Goal: Information Seeking & Learning: Learn about a topic

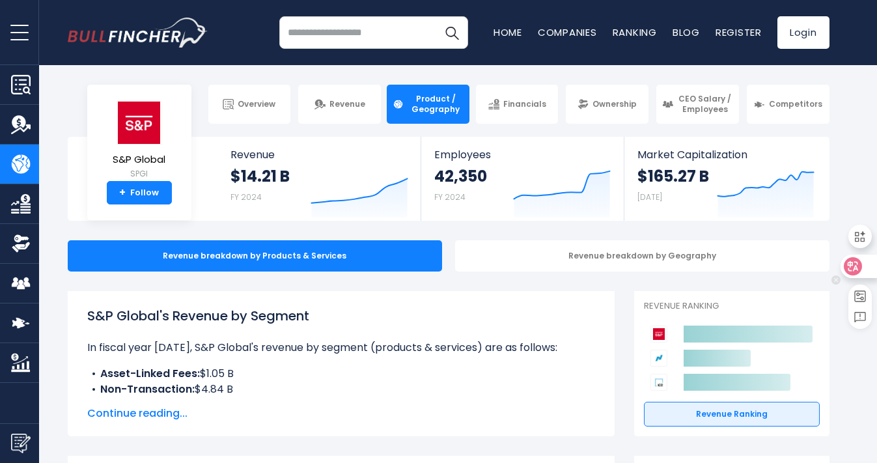
click at [860, 271] on icon at bounding box center [852, 266] width 18 height 18
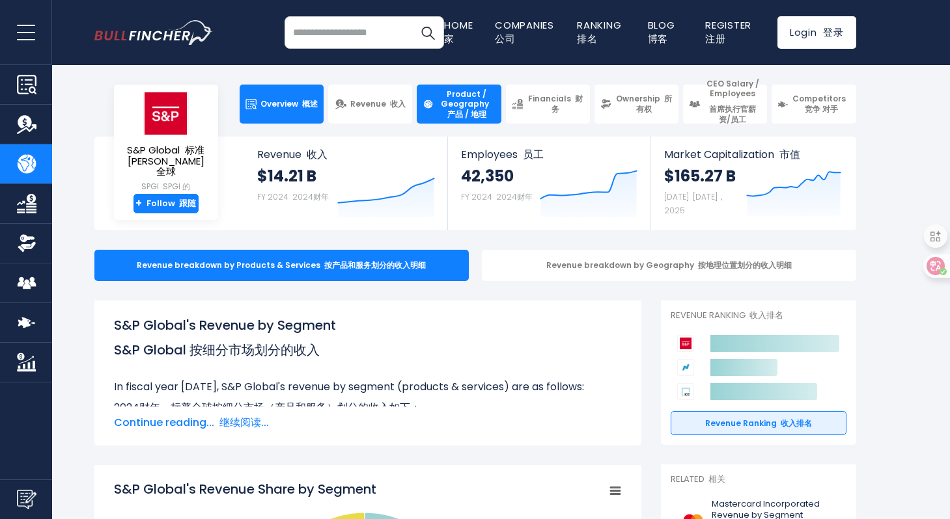
click at [284, 113] on link "Overview 概述" at bounding box center [282, 104] width 84 height 39
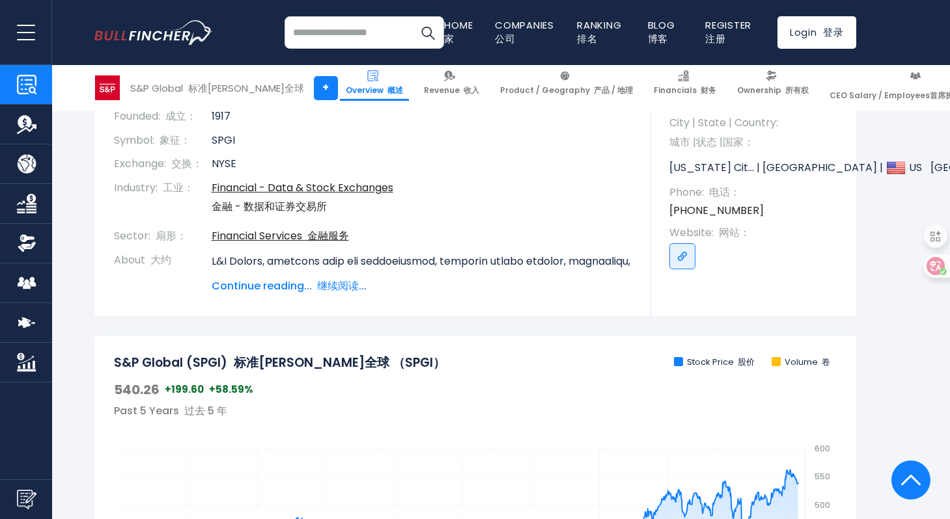
scroll to position [251, 0]
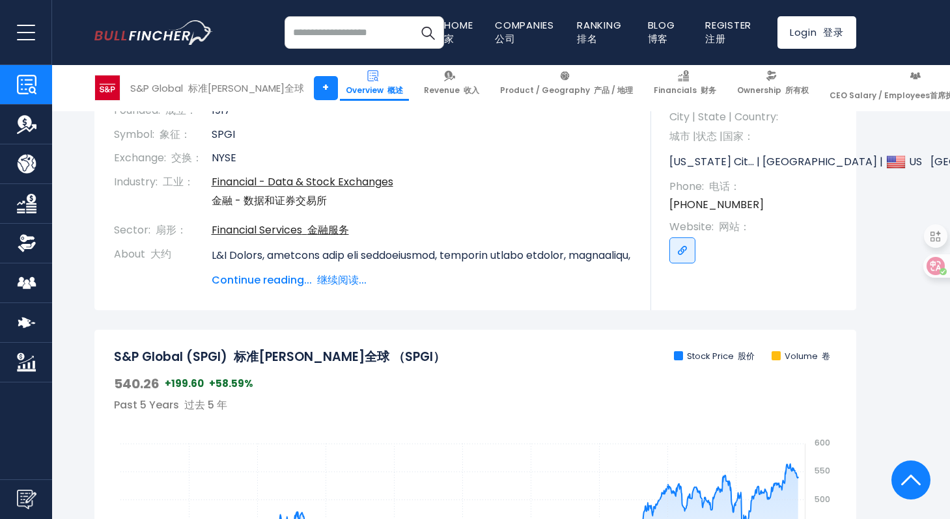
click at [295, 285] on span "Continue reading... 继续阅读..." at bounding box center [422, 281] width 420 height 16
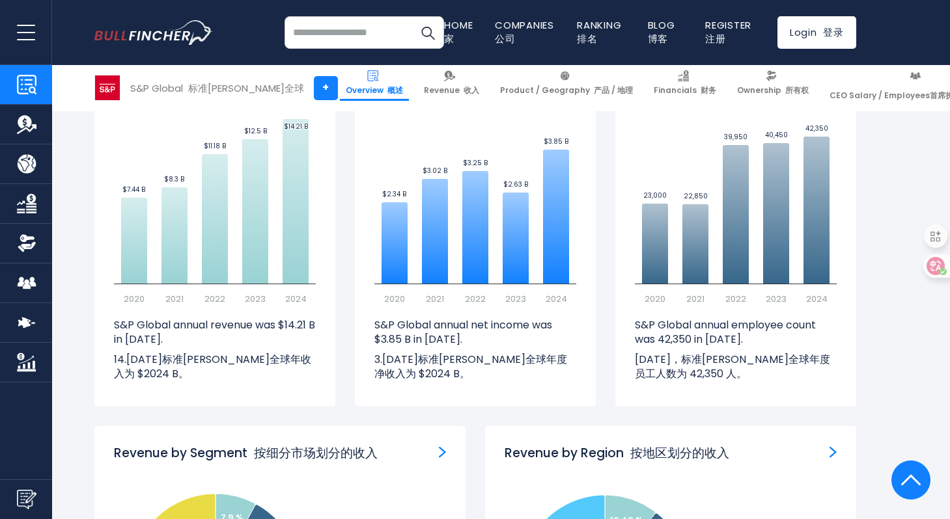
scroll to position [1531, 0]
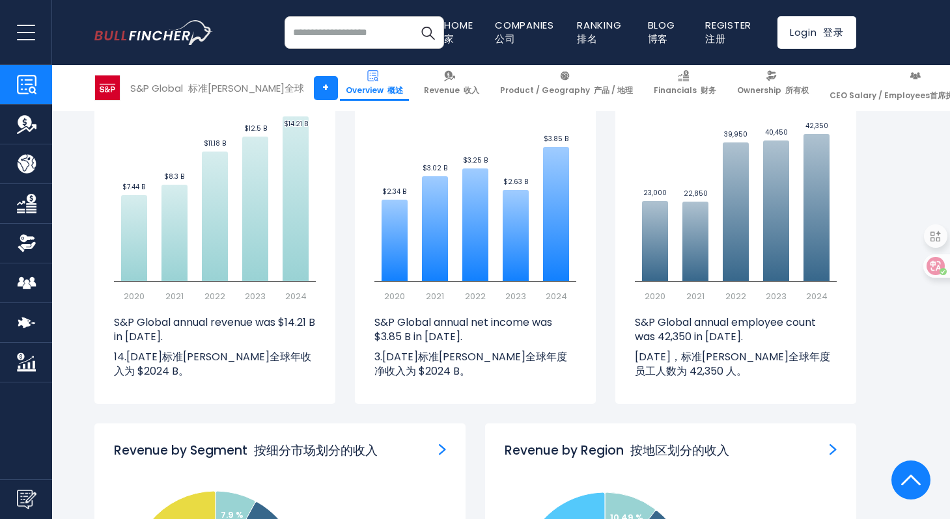
click at [835, 85] on img "Employees" at bounding box center [832, 79] width 7 height 12
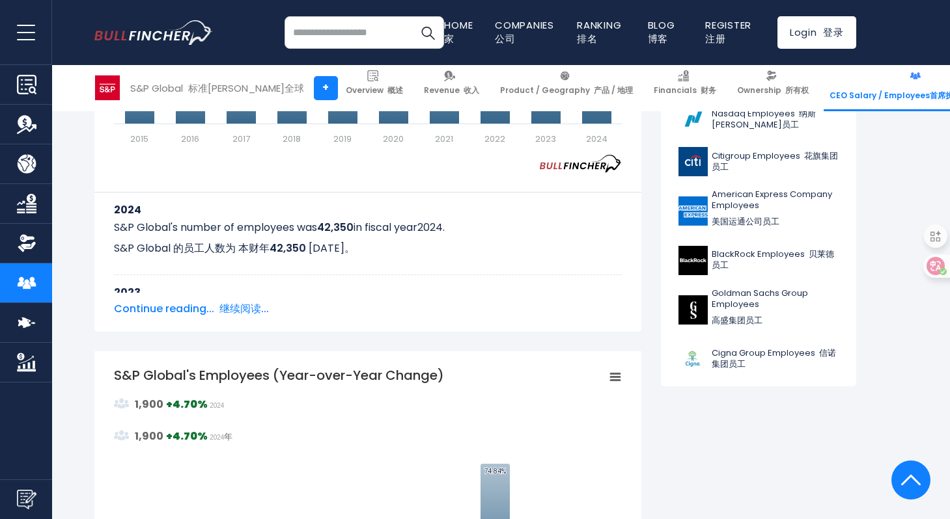
scroll to position [620, 0]
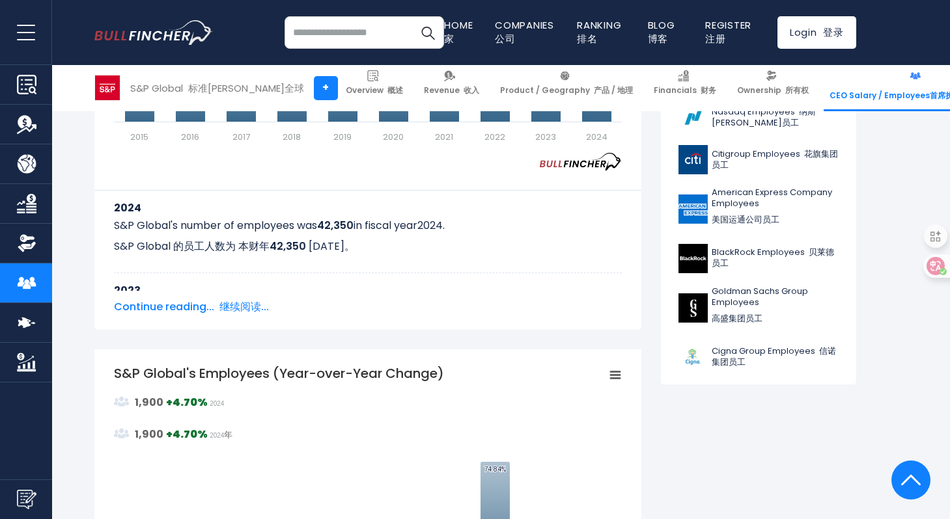
click at [210, 312] on span "Continue reading... 继续阅读..." at bounding box center [368, 307] width 508 height 16
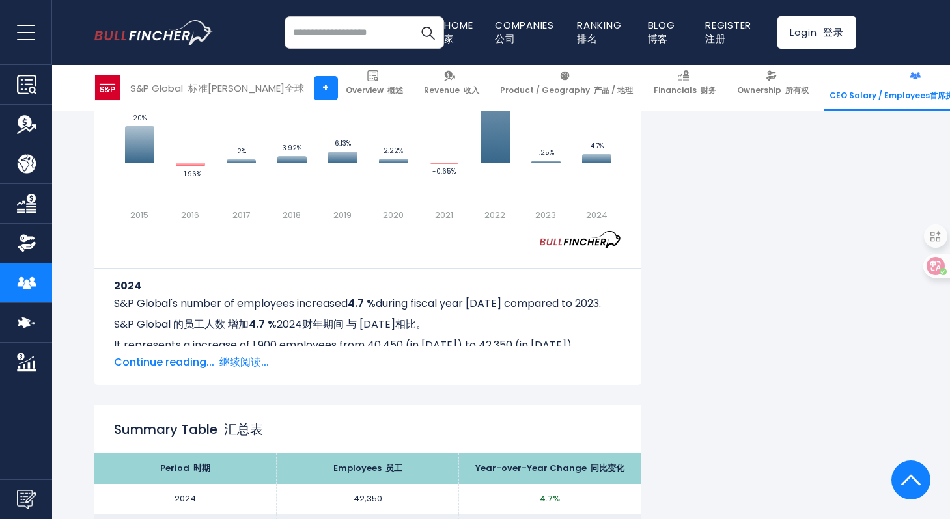
scroll to position [1558, 0]
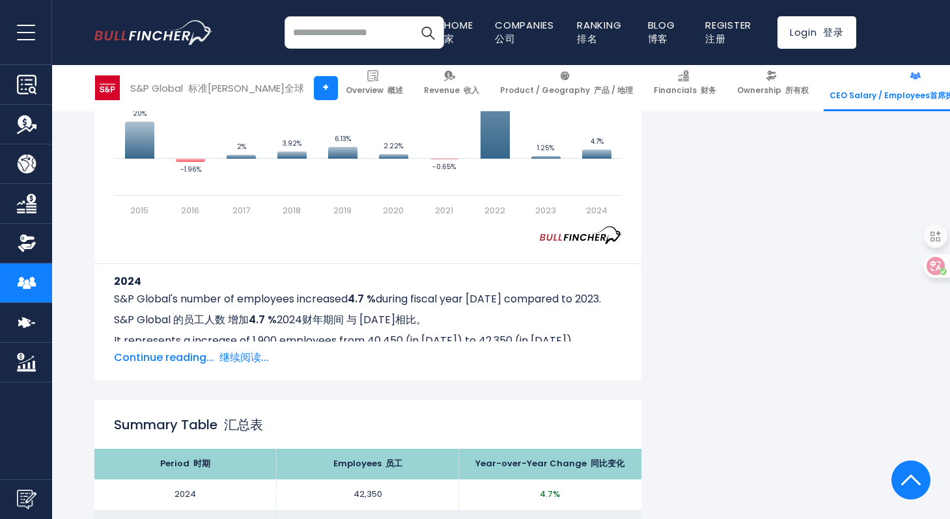
click at [251, 361] on font "继续阅读..." at bounding box center [243, 357] width 49 height 15
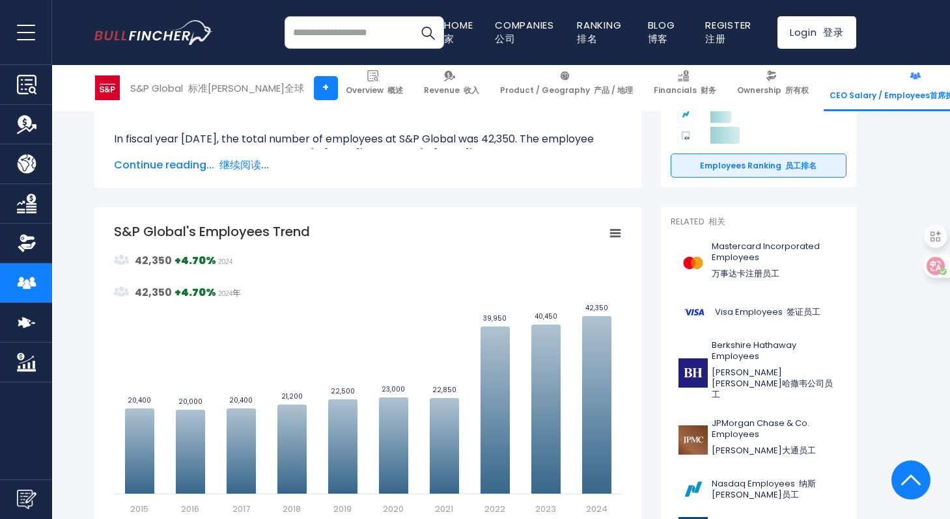
scroll to position [0, 0]
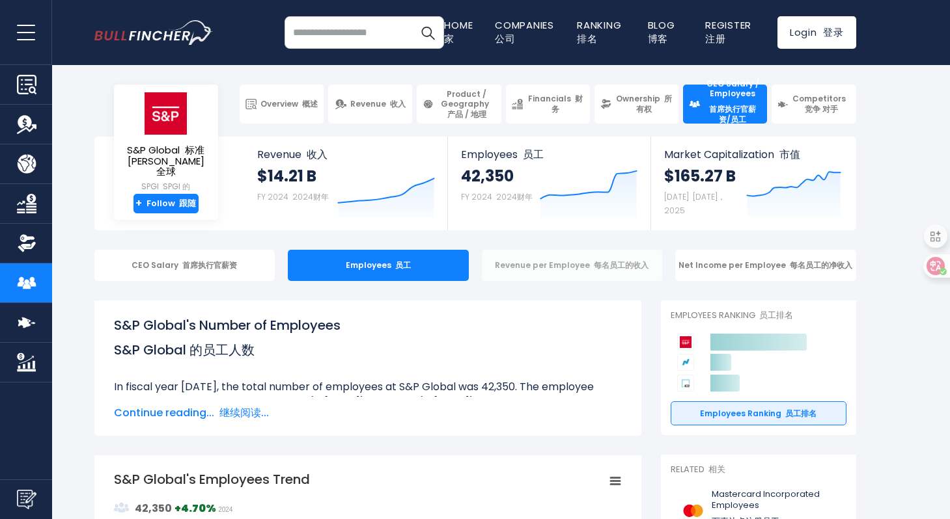
click at [586, 265] on div "Revenue per Employee 每名员工的收入" at bounding box center [572, 265] width 181 height 31
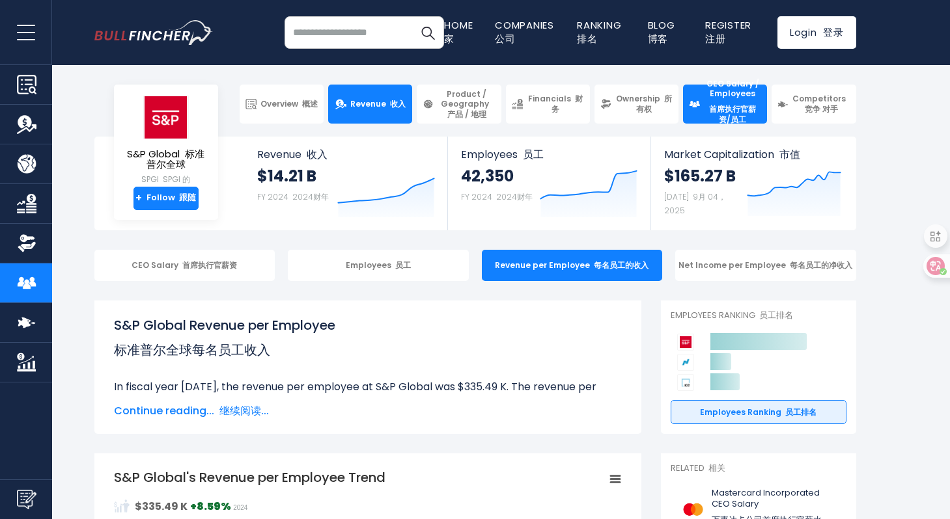
click at [388, 103] on font at bounding box center [388, 103] width 4 height 11
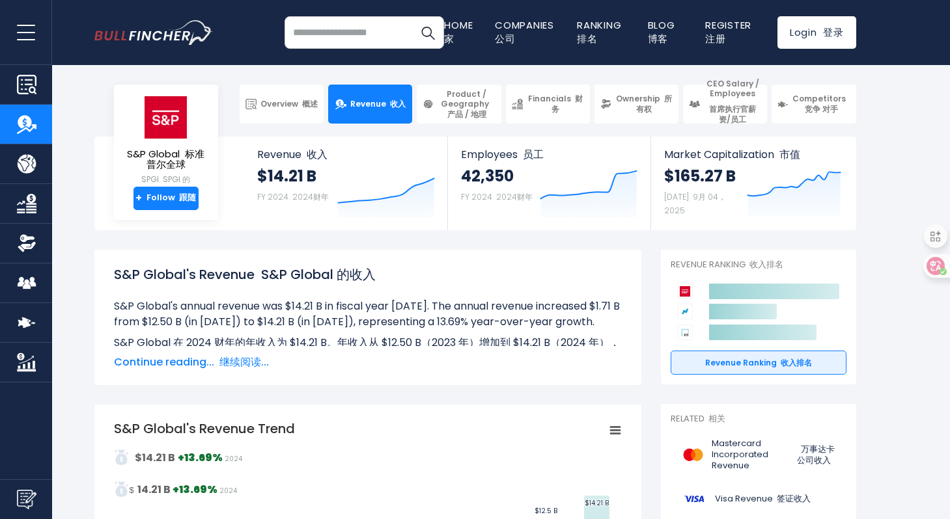
click at [256, 363] on font "继续阅读..." at bounding box center [243, 362] width 49 height 15
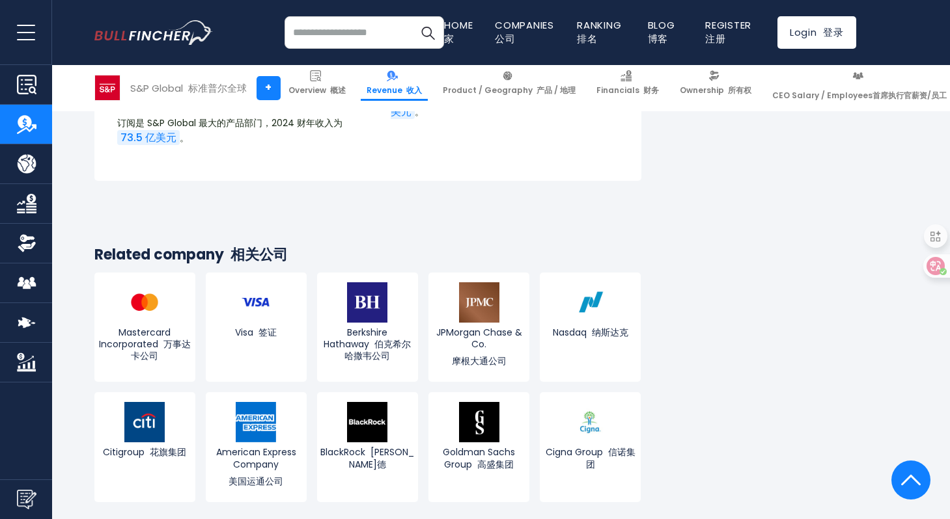
scroll to position [4343, 0]
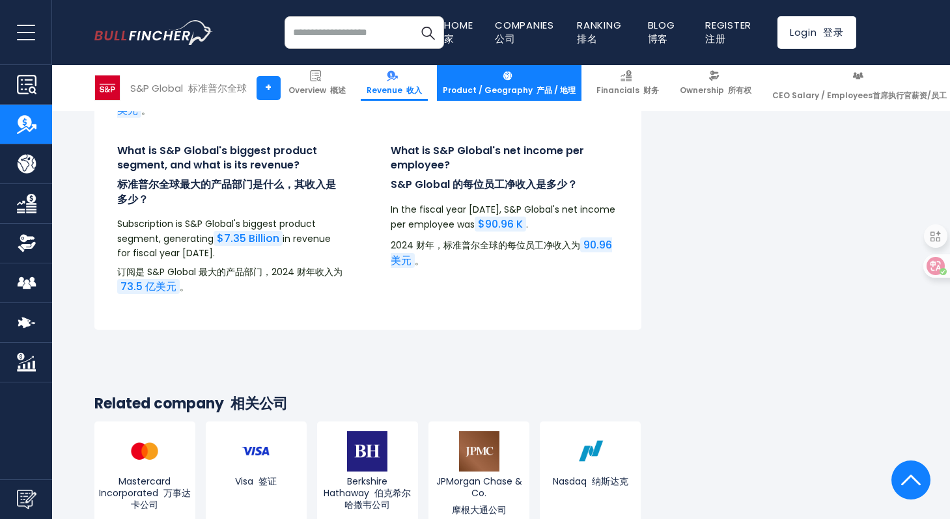
click at [493, 87] on span "Product / Geography 产品 / 地理" at bounding box center [509, 90] width 133 height 10
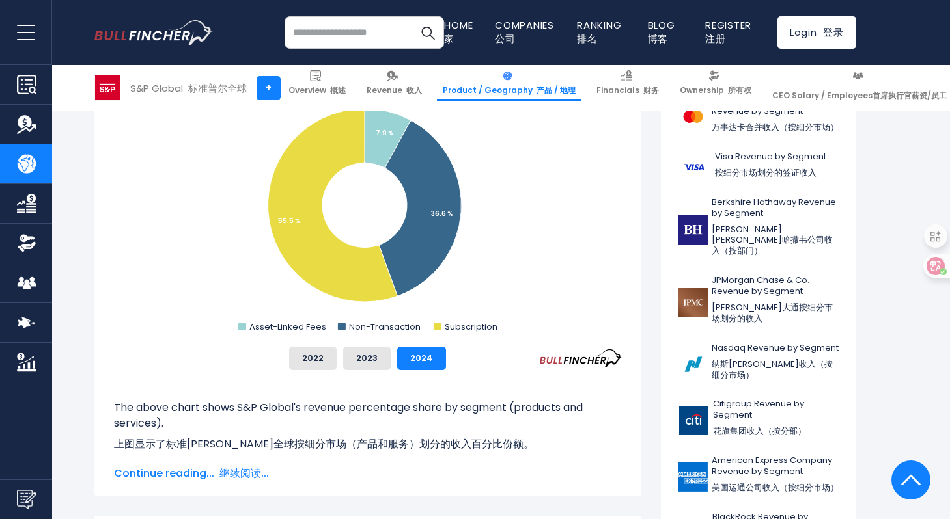
scroll to position [415, 0]
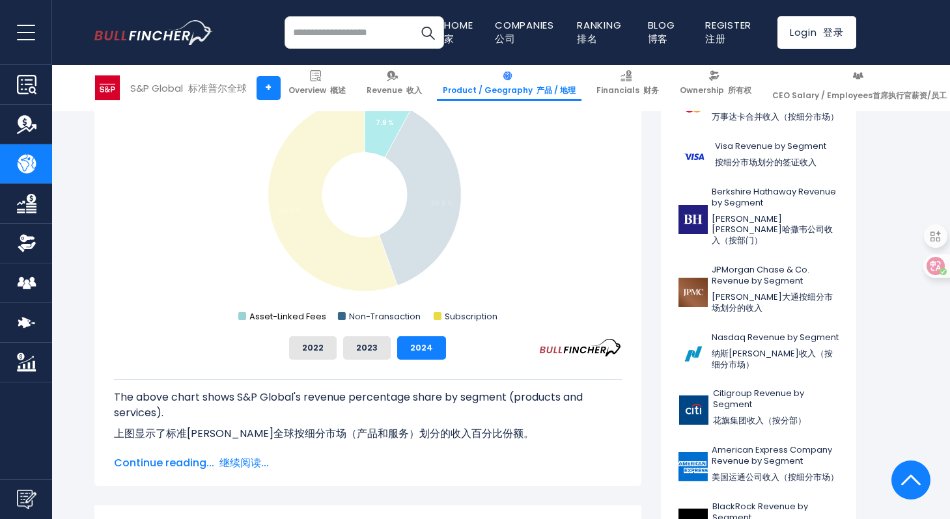
drag, startPoint x: 253, startPoint y: 316, endPoint x: 286, endPoint y: 322, distance: 33.0
click at [286, 322] on text "Asset-Linked Fees" at bounding box center [287, 316] width 77 height 12
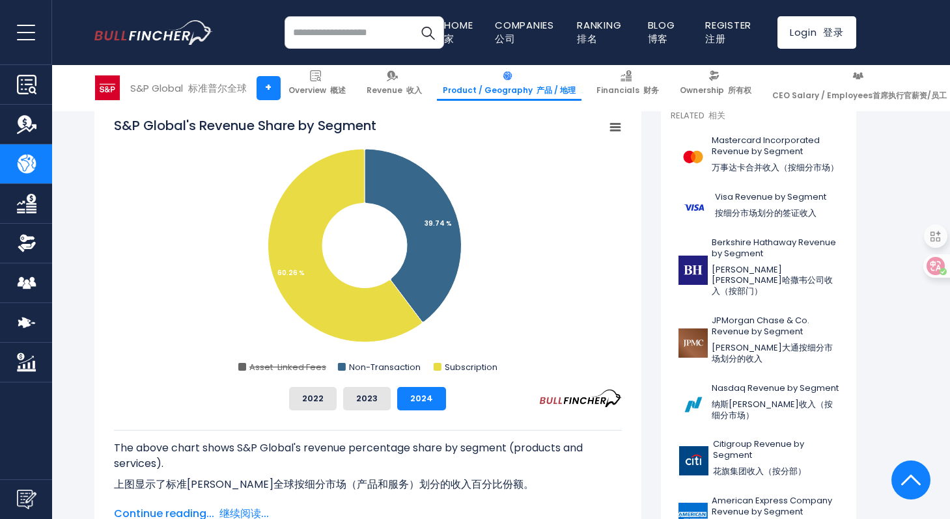
scroll to position [363, 0]
click at [279, 371] on text "Asset-Linked Fees" at bounding box center [287, 368] width 77 height 12
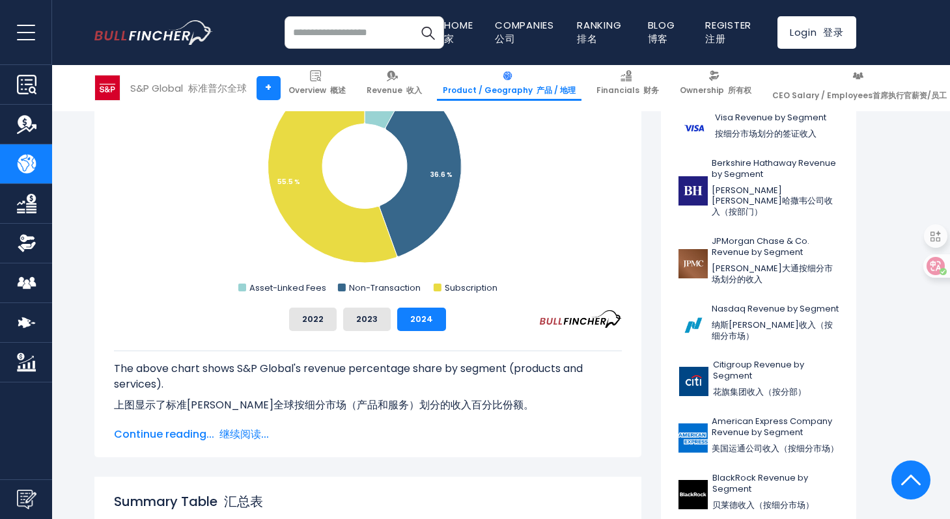
scroll to position [587, 0]
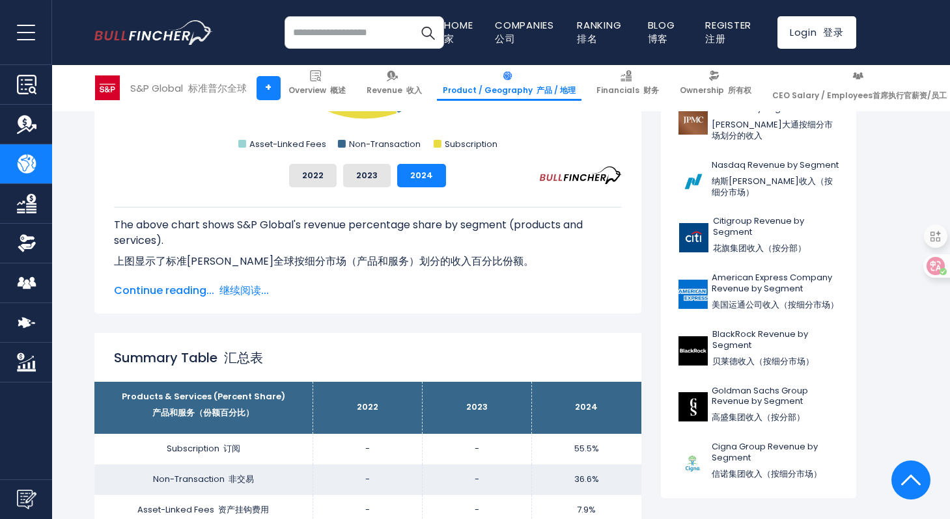
click at [234, 289] on font "继续阅读..." at bounding box center [243, 290] width 49 height 15
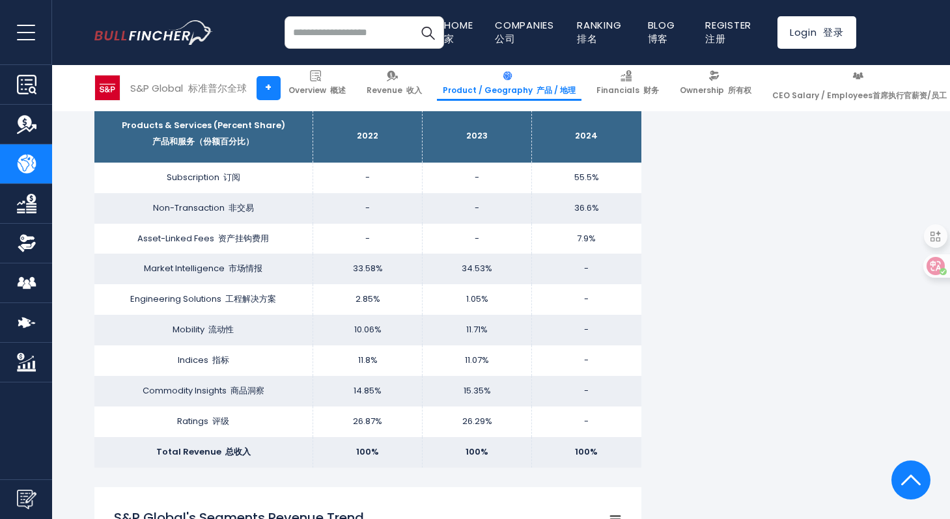
scroll to position [1097, 0]
drag, startPoint x: 178, startPoint y: 258, endPoint x: 159, endPoint y: 261, distance: 19.1
click at [159, 261] on td "Market Intelligence 市场情报" at bounding box center [203, 269] width 219 height 31
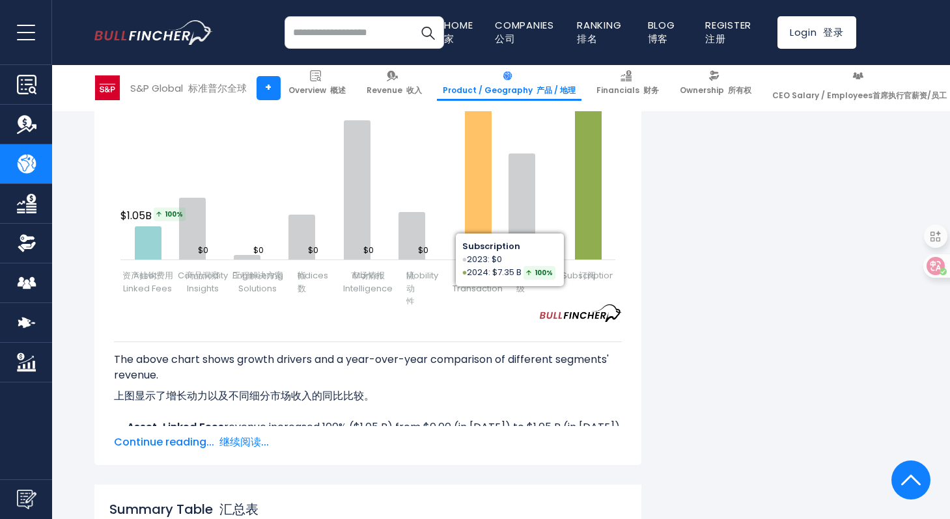
scroll to position [2159, 0]
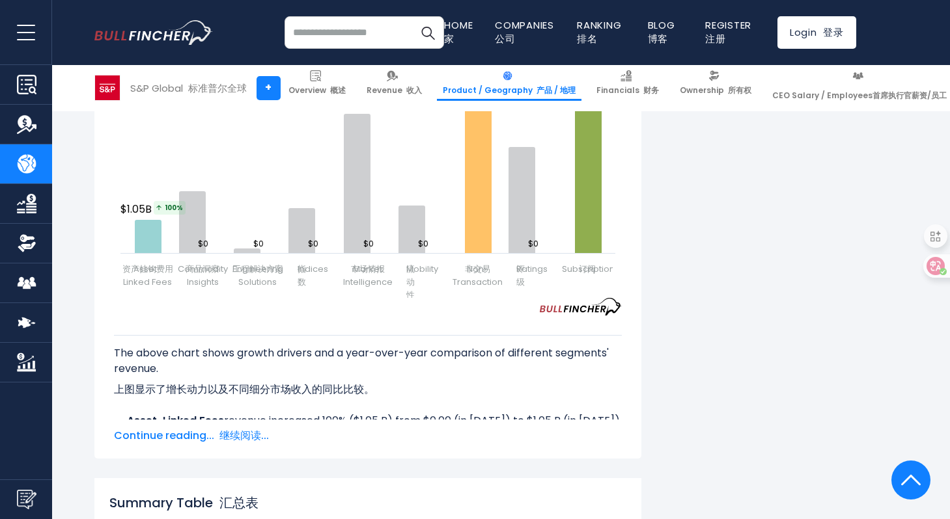
click at [248, 428] on font "继续阅读..." at bounding box center [243, 435] width 49 height 15
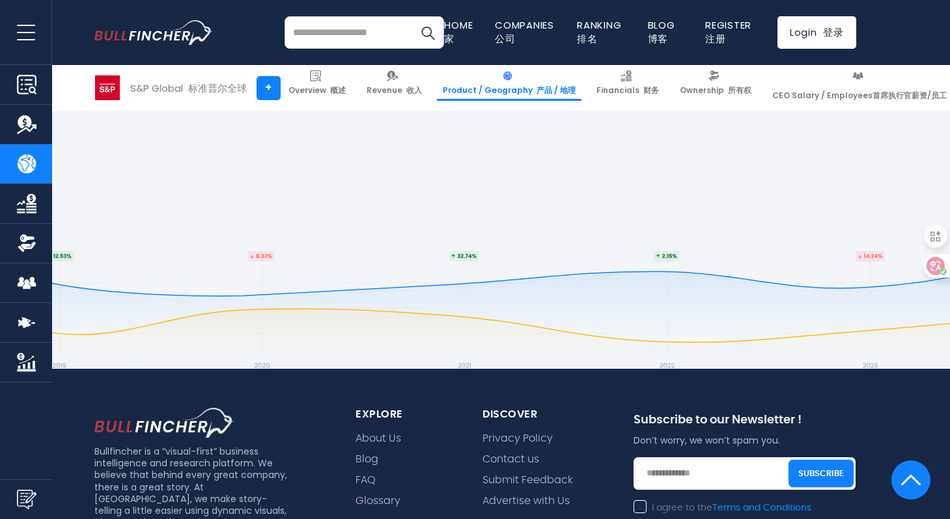
scroll to position [3918, 0]
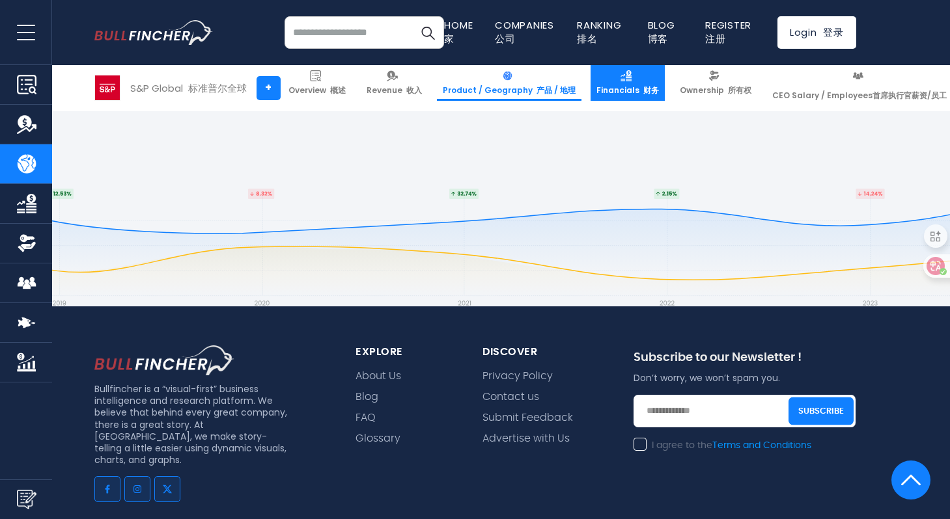
click at [615, 83] on link "Financials 财务" at bounding box center [627, 83] width 74 height 36
